Goal: Check status: Check status

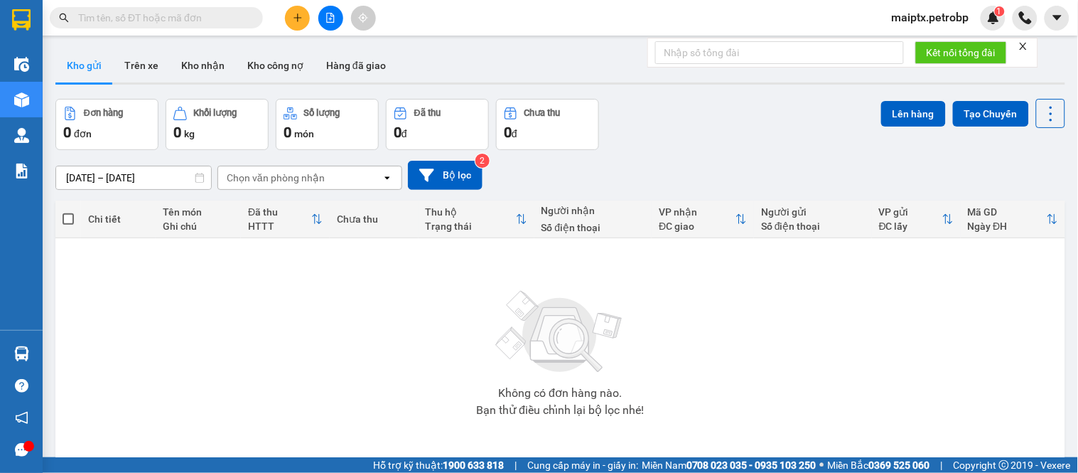
click at [132, 53] on button "Trên xe" at bounding box center [141, 65] width 57 height 34
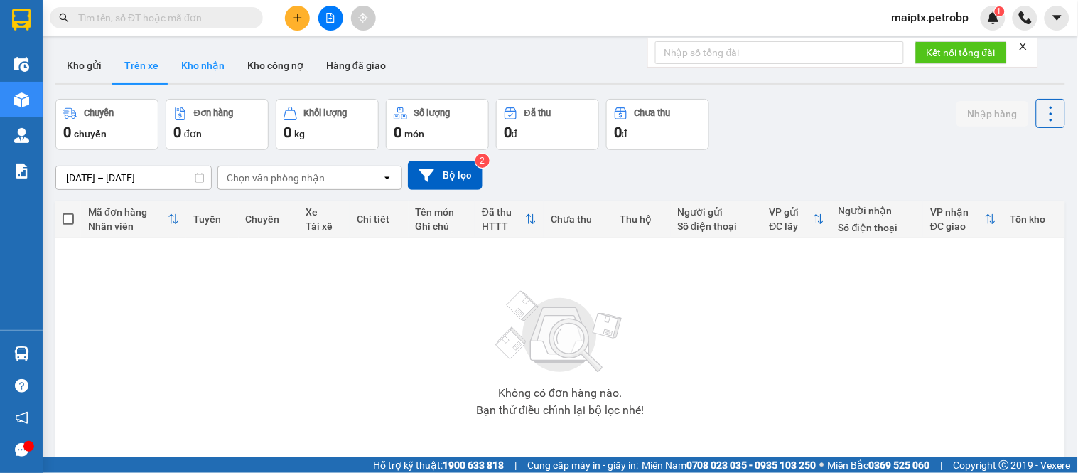
click at [215, 62] on button "Kho nhận" at bounding box center [203, 65] width 66 height 34
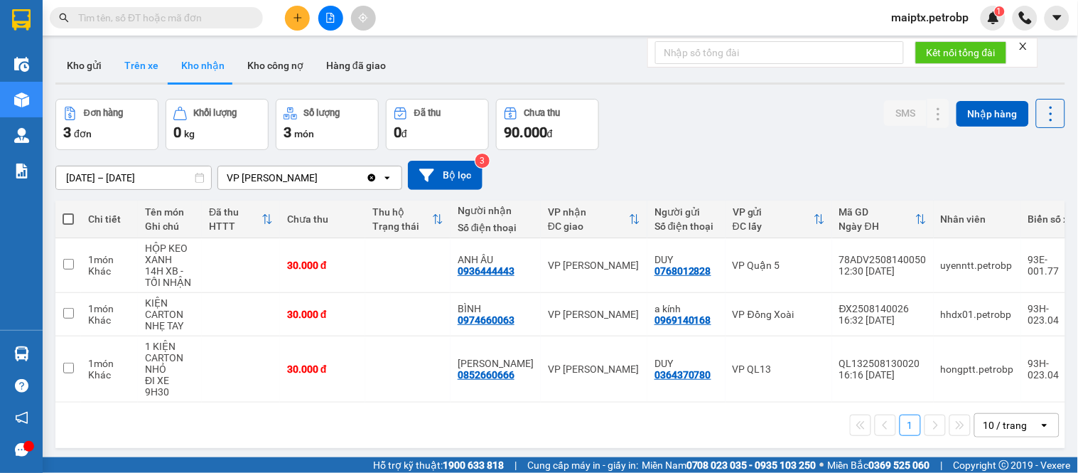
click at [135, 53] on button "Trên xe" at bounding box center [141, 65] width 57 height 34
type input "[DATE] – [DATE]"
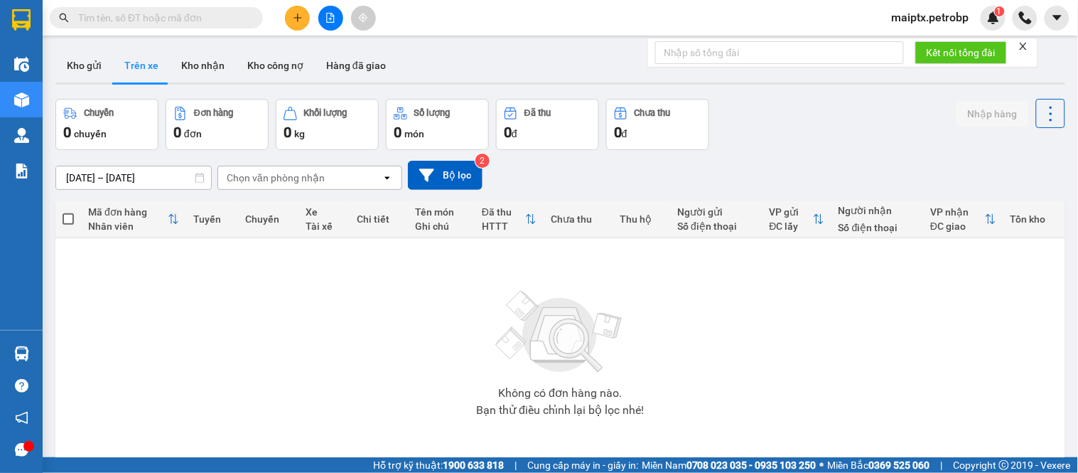
click at [115, 271] on div "Không có đơn hàng nào. Bạn thử điều chỉnh lại bộ lọc nhé!" at bounding box center [561, 348] width 996 height 213
click at [90, 65] on button "Kho gửi" at bounding box center [84, 65] width 58 height 34
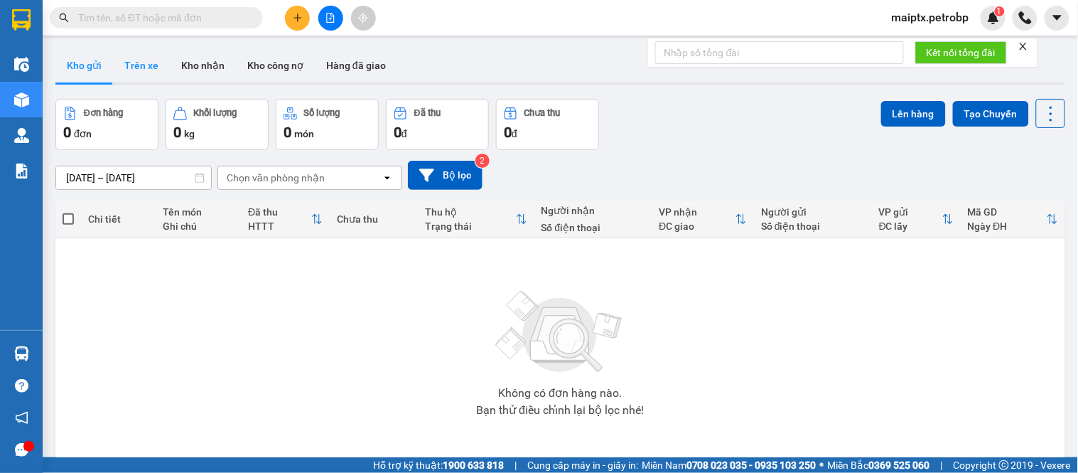
click at [143, 64] on button "Trên xe" at bounding box center [141, 65] width 57 height 34
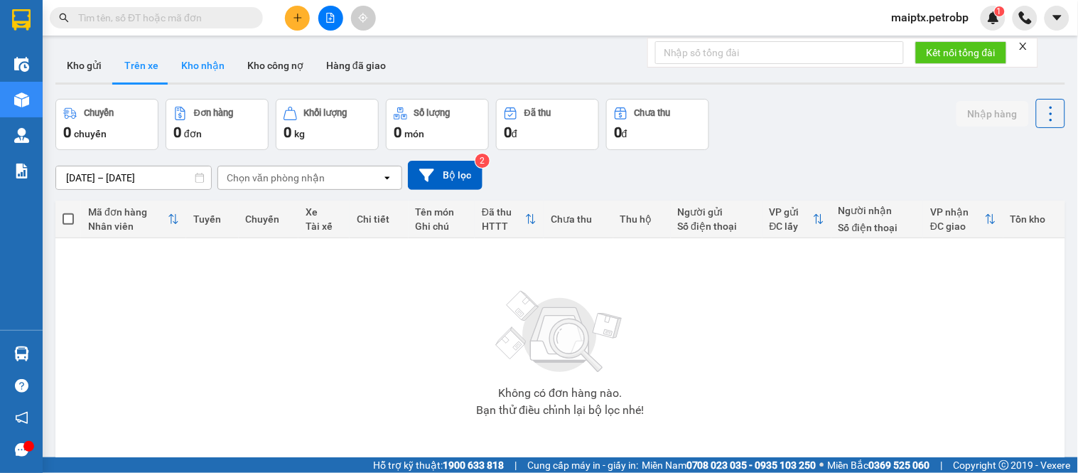
click at [218, 70] on button "Kho nhận" at bounding box center [203, 65] width 66 height 34
type input "[DATE] – [DATE]"
